Goal: Information Seeking & Learning: Learn about a topic

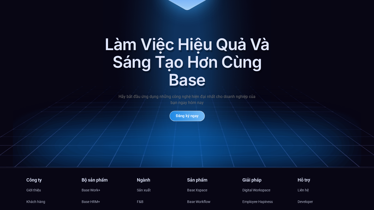
scroll to position [2237, 0]
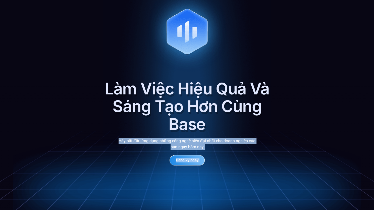
drag, startPoint x: 76, startPoint y: 75, endPoint x: 226, endPoint y: 124, distance: 157.9
click at [226, 124] on div "Làm Việc Hiệu Quả Và Sáng Tạo Hơn Cùng Base Hãy bắt đầu ứng dụng những công ngh…" at bounding box center [187, 98] width 374 height 228
click at [226, 124] on div "Làm Việc Hiệu Quả Và Sáng Tạo Hơn Cùng Base" at bounding box center [187, 106] width 166 height 53
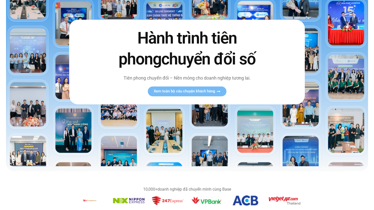
scroll to position [0, 0]
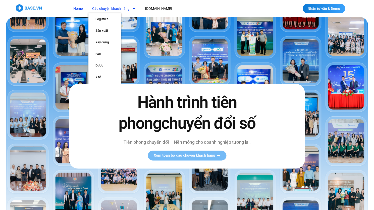
click at [124, 8] on link "Câu chuyện khách hàng" at bounding box center [113, 8] width 51 height 9
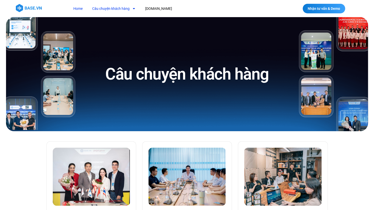
click at [76, 9] on link "Home" at bounding box center [78, 8] width 17 height 9
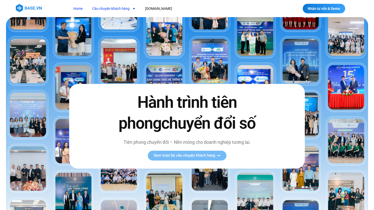
click at [104, 9] on link "Câu chuyện khách hàng" at bounding box center [113, 8] width 51 height 9
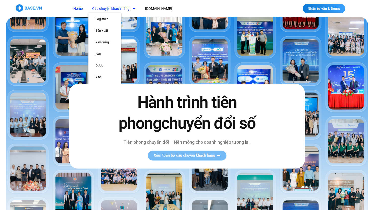
click at [104, 9] on link "Câu chuyện khách hàng" at bounding box center [113, 8] width 51 height 9
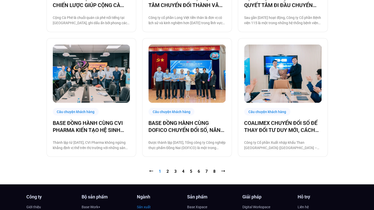
scroll to position [528, 0]
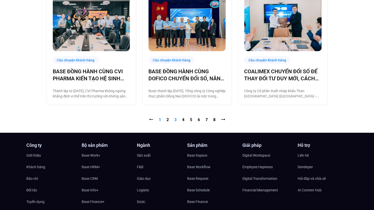
click at [174, 118] on link "Trang 3" at bounding box center [175, 119] width 2 height 5
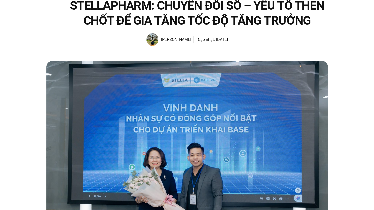
scroll to position [201, 0]
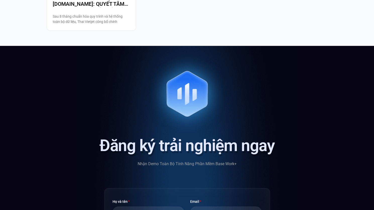
scroll to position [1332, 0]
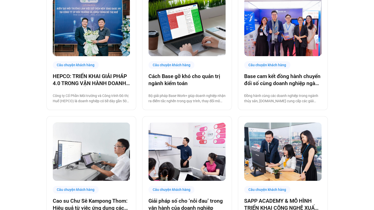
scroll to position [251, 0]
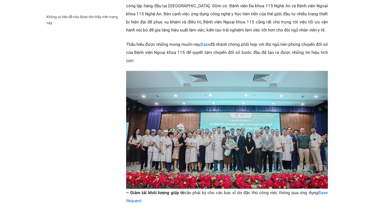
scroll to position [226, 0]
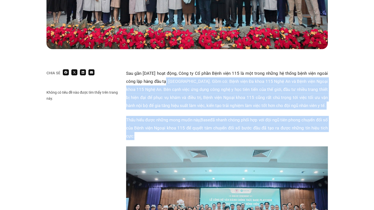
drag, startPoint x: 165, startPoint y: 84, endPoint x: 168, endPoint y: 133, distance: 48.6
click at [168, 133] on p "Thấu hiểu được những mong muốn này, Base đã nhanh chóng phối hợp với đội ngũ ti…" at bounding box center [227, 128] width 202 height 24
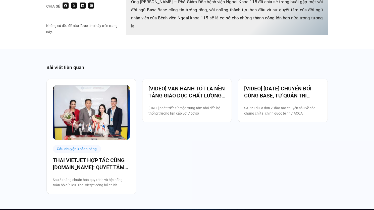
scroll to position [829, 0]
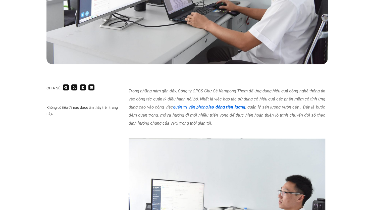
scroll to position [302, 0]
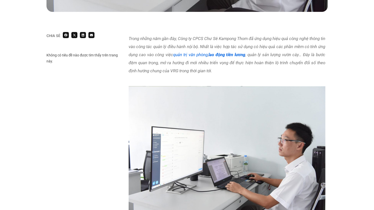
drag, startPoint x: 137, startPoint y: 51, endPoint x: 141, endPoint y: 63, distance: 13.5
click at [141, 63] on p "Trong những năm gần đây, Công ty CPCS Chư Sê Kampong Thom đã ứng dụng hiệu quả …" at bounding box center [227, 54] width 197 height 40
click at [141, 63] on em "Trong những năm gần đây, Công ty CPCS Chư Sê Kampong Thom đã ứng dụng hiệu quả …" at bounding box center [227, 54] width 197 height 37
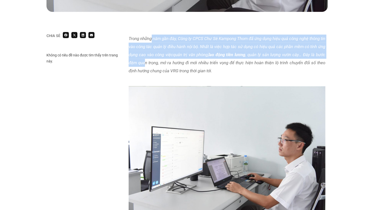
drag, startPoint x: 151, startPoint y: 40, endPoint x: 156, endPoint y: 66, distance: 26.0
click at [156, 66] on p "Trong những năm gần đây, Công ty CPCS Chư Sê Kampong Thom đã ứng dụng hiệu quả …" at bounding box center [227, 54] width 197 height 40
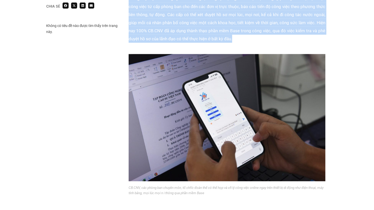
scroll to position [854, 0]
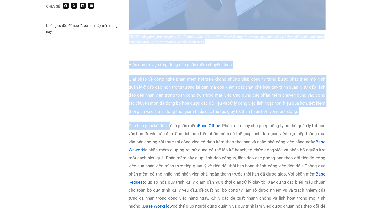
drag, startPoint x: 156, startPoint y: 68, endPoint x: 171, endPoint y: 129, distance: 62.5
click at [171, 129] on p "Đầu tiên phải kể đến đó là phần mềm Base Office . Phần mềm này cho phép công ty…" at bounding box center [227, 169] width 197 height 97
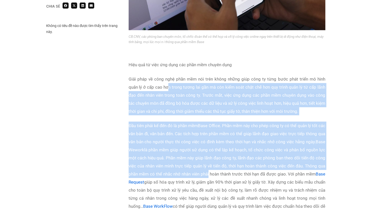
drag, startPoint x: 169, startPoint y: 88, endPoint x: 239, endPoint y: 171, distance: 107.9
click at [239, 171] on p "Đầu tiên phải kể đến đó là phần mềm Base Office . Phần mềm này cho phép công ty…" at bounding box center [227, 169] width 197 height 97
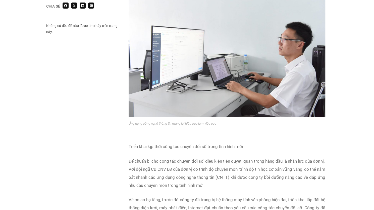
scroll to position [226, 0]
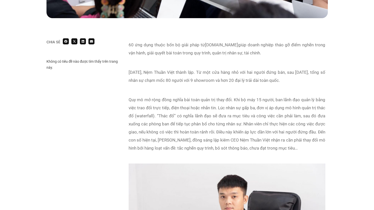
scroll to position [327, 0]
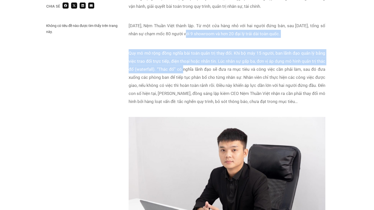
drag, startPoint x: 185, startPoint y: 34, endPoint x: 194, endPoint y: 70, distance: 37.0
click at [194, 70] on p "Quy mô mở rộng đồng nghĩa bài toán quản trị thay đổi. Khi bộ máy 15 người, ban …" at bounding box center [227, 77] width 197 height 56
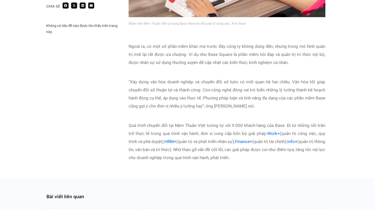
scroll to position [1433, 0]
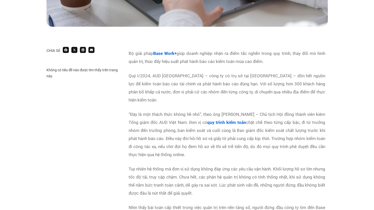
scroll to position [251, 0]
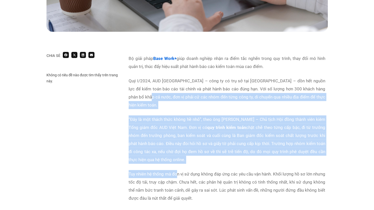
drag, startPoint x: 155, startPoint y: 123, endPoint x: 181, endPoint y: 167, distance: 51.1
click at [181, 167] on div "Bộ giải pháp Base Work+ giúp doanh nghiệp nhận ra điểm tắc nghẽn trong quy trìn…" at bounding box center [227, 142] width 197 height 176
click at [181, 170] on p "Tuy nhiên hệ thống mà đơn vị sử dụng không đáp ứng các yêu cầu vận hành. Khối l…" at bounding box center [227, 186] width 197 height 32
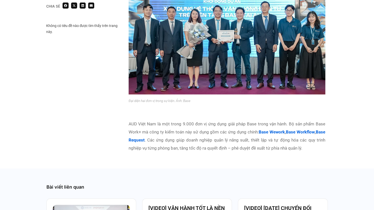
scroll to position [1307, 0]
